Goal: Information Seeking & Learning: Check status

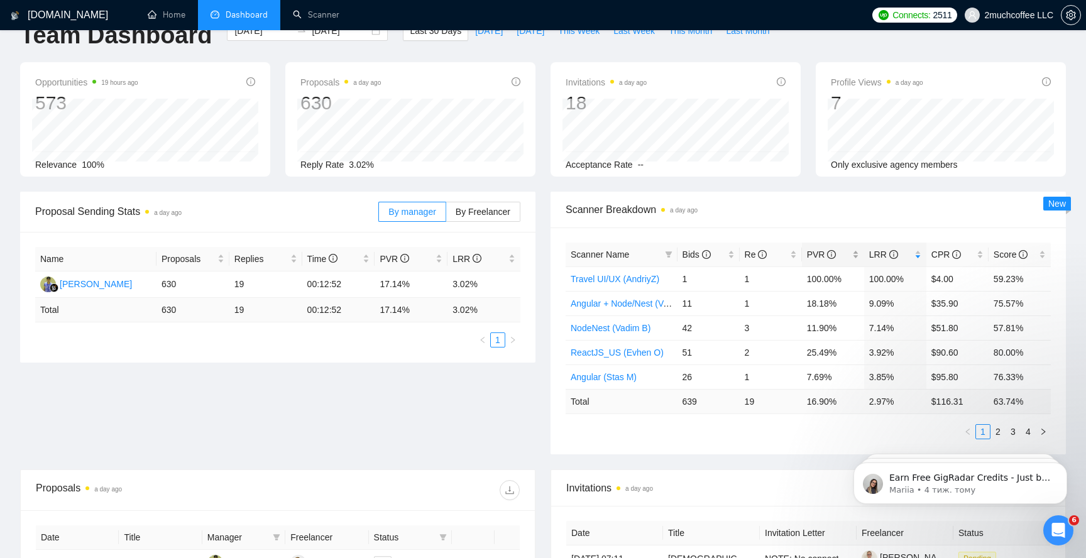
click at [858, 255] on div "PVR" at bounding box center [833, 255] width 52 height 14
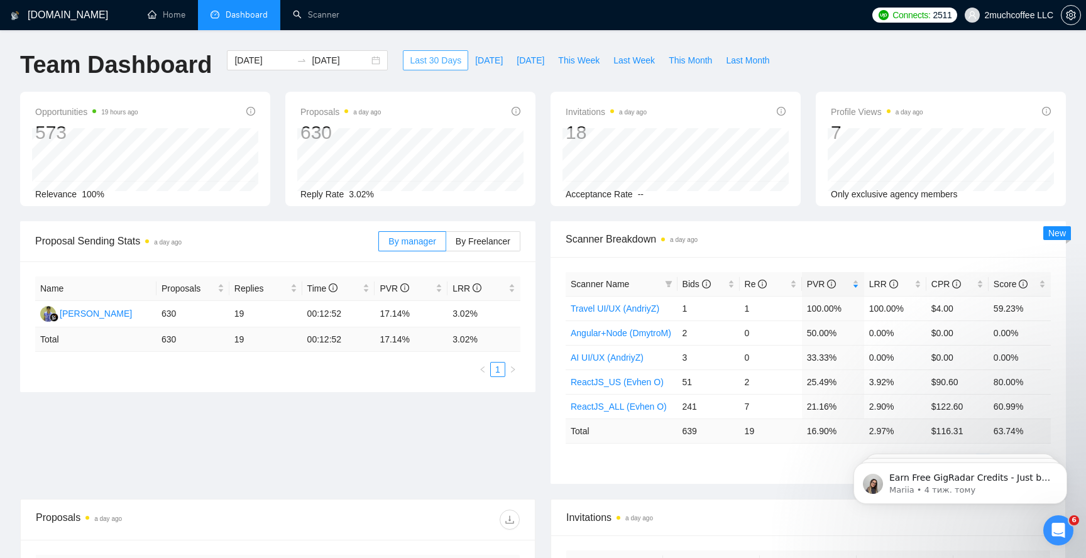
click at [442, 58] on span "Last 30 Days" at bounding box center [436, 60] width 52 height 14
type input "[DATE]"
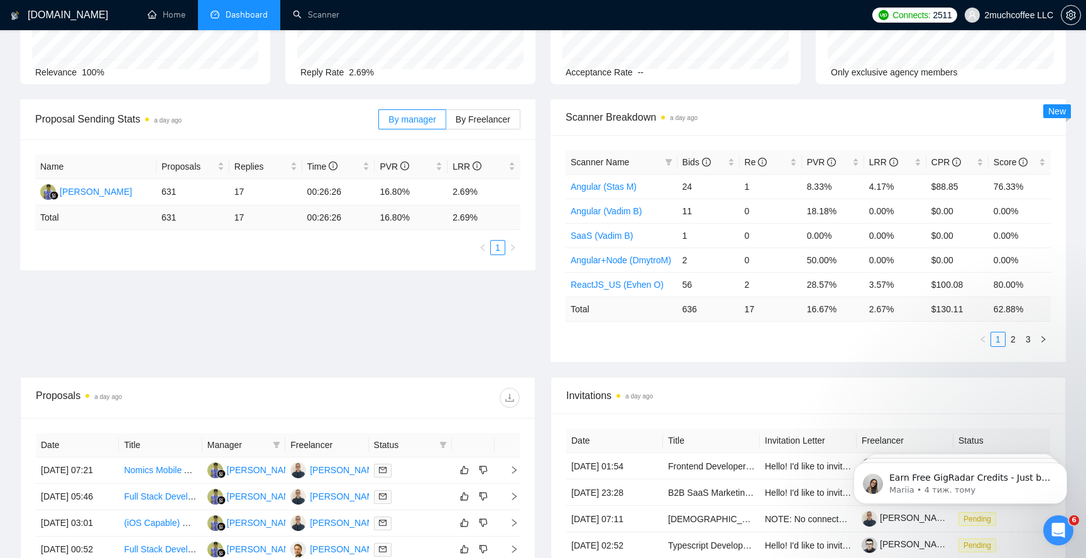
scroll to position [106, 0]
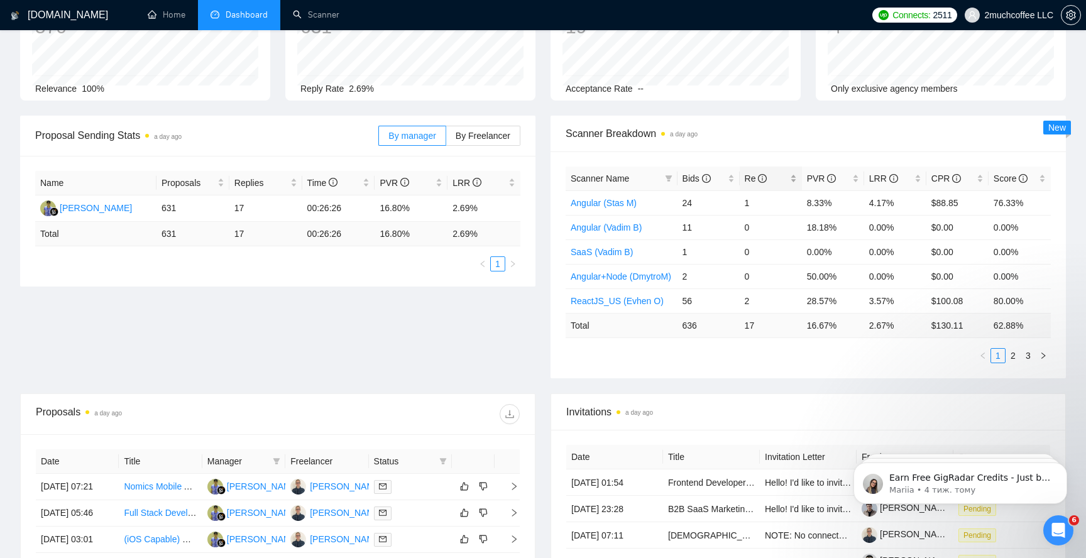
click at [793, 181] on div "Re" at bounding box center [771, 179] width 52 height 14
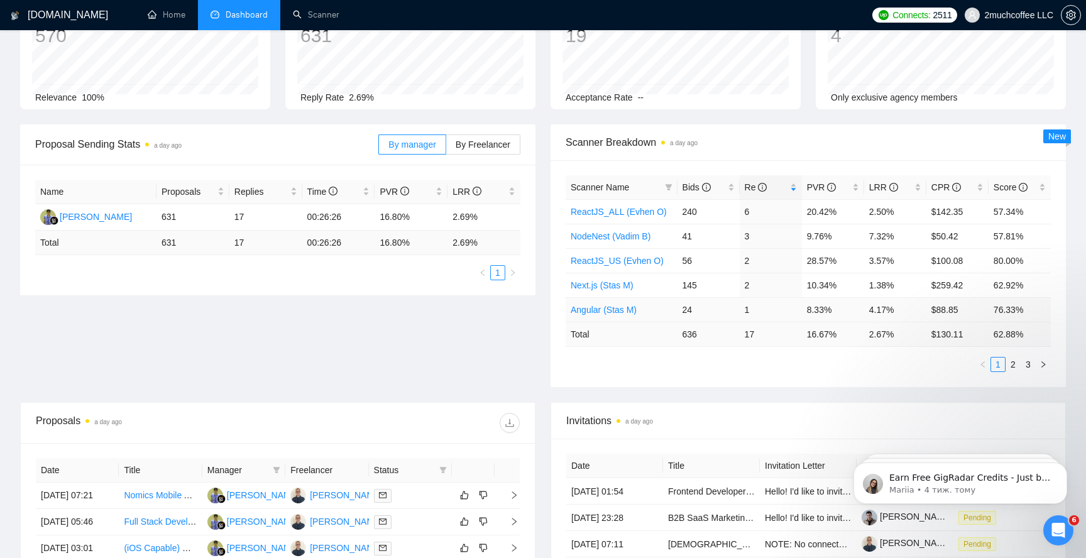
scroll to position [0, 0]
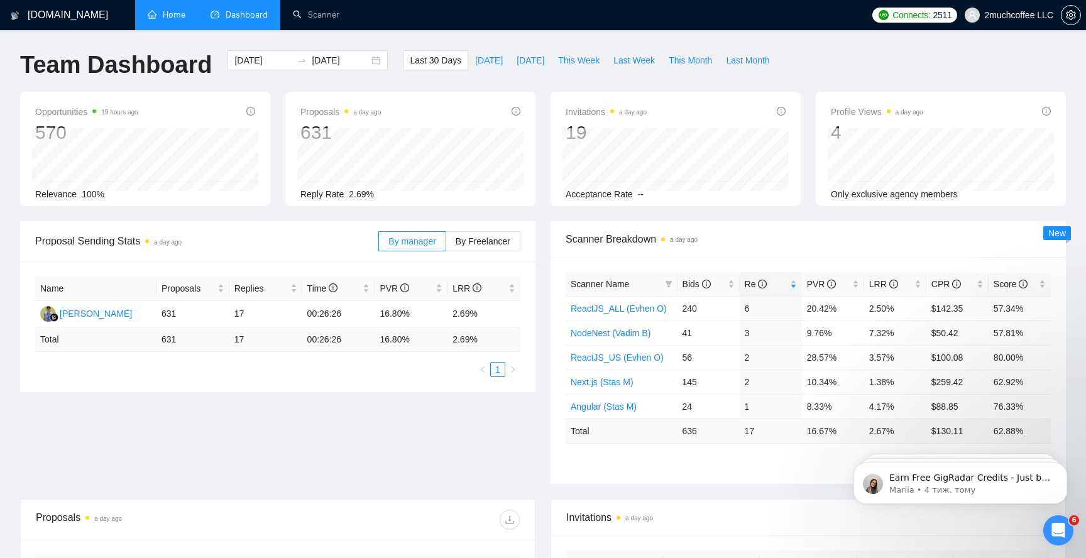
click at [182, 20] on link "Home" at bounding box center [167, 14] width 38 height 11
